Goal: Information Seeking & Learning: Learn about a topic

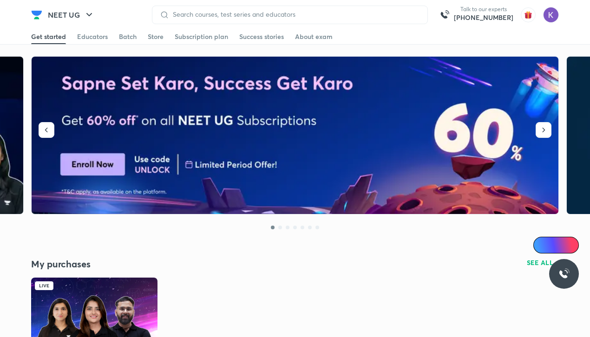
click at [133, 311] on img at bounding box center [94, 313] width 126 height 71
click at [130, 303] on img at bounding box center [94, 313] width 126 height 71
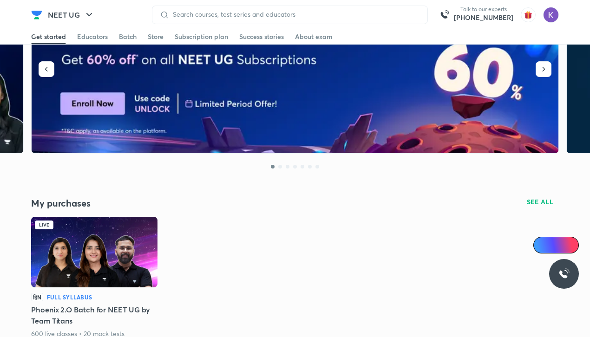
scroll to position [100, 0]
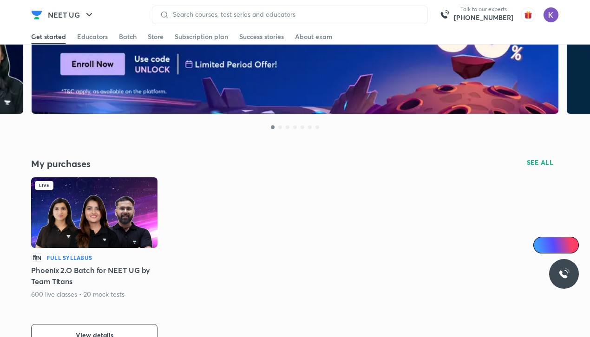
click at [137, 195] on img at bounding box center [94, 212] width 126 height 71
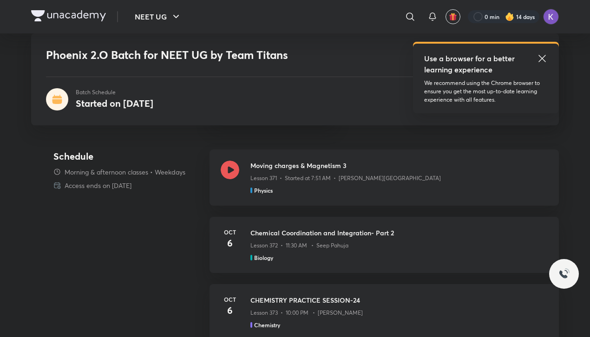
scroll to position [438, 0]
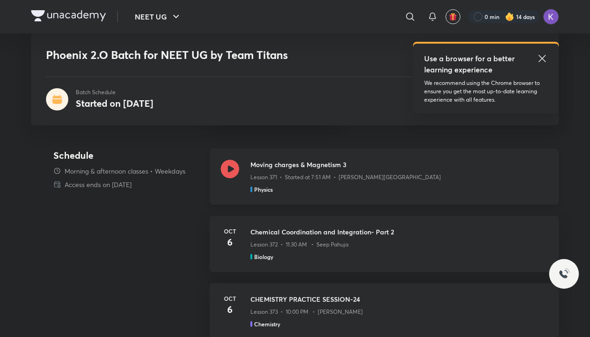
click at [235, 177] on div at bounding box center [230, 177] width 19 height 34
click at [233, 162] on icon at bounding box center [230, 169] width 19 height 19
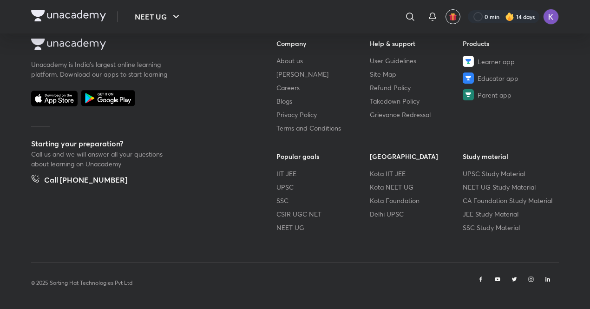
scroll to position [510, 0]
